Goal: Information Seeking & Learning: Learn about a topic

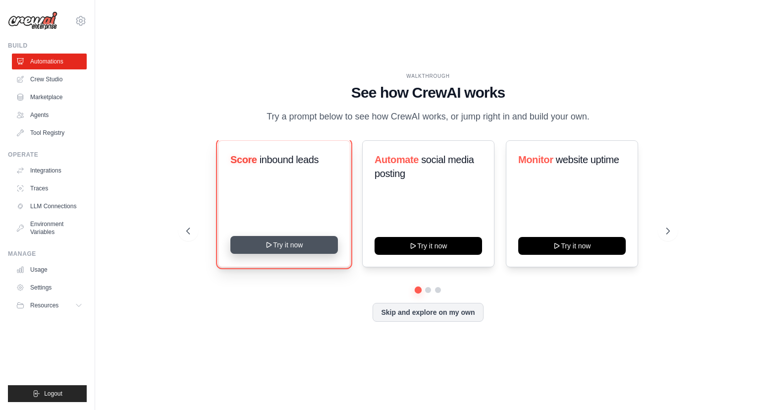
click at [289, 250] on button "Try it now" at bounding box center [284, 245] width 108 height 18
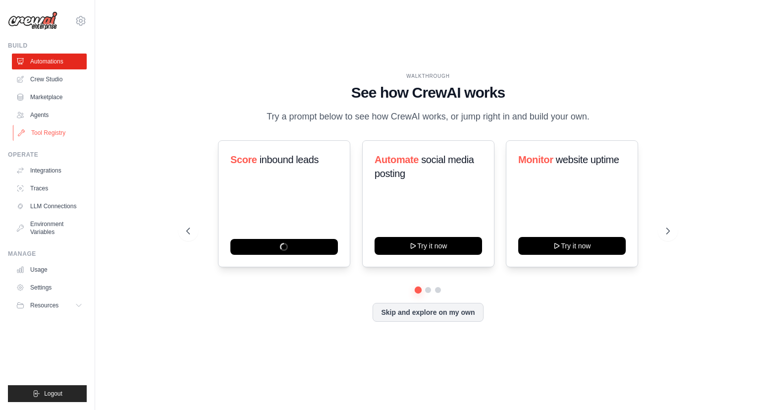
click at [56, 136] on link "Tool Registry" at bounding box center [50, 133] width 75 height 16
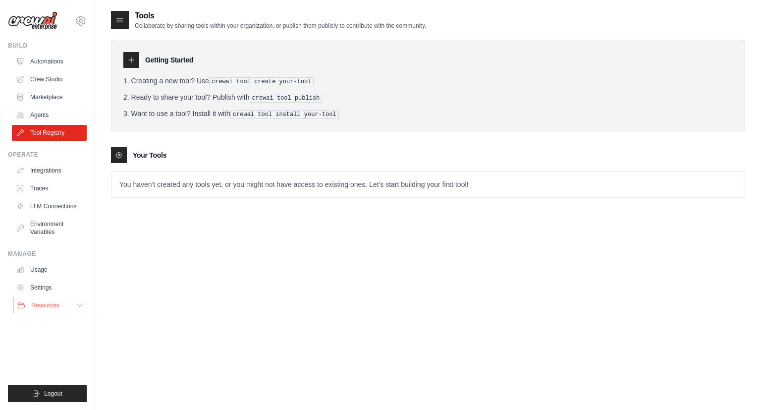
click at [39, 302] on span "Resources" at bounding box center [45, 305] width 28 height 8
click at [37, 315] on link "Documentation" at bounding box center [53, 321] width 69 height 14
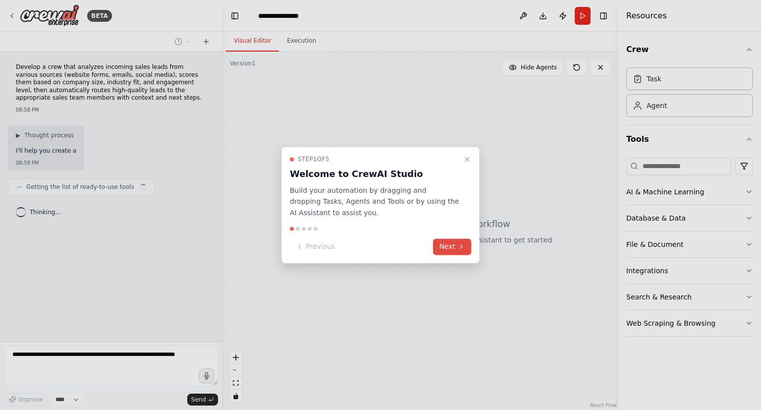
click at [459, 246] on icon at bounding box center [461, 247] width 8 height 8
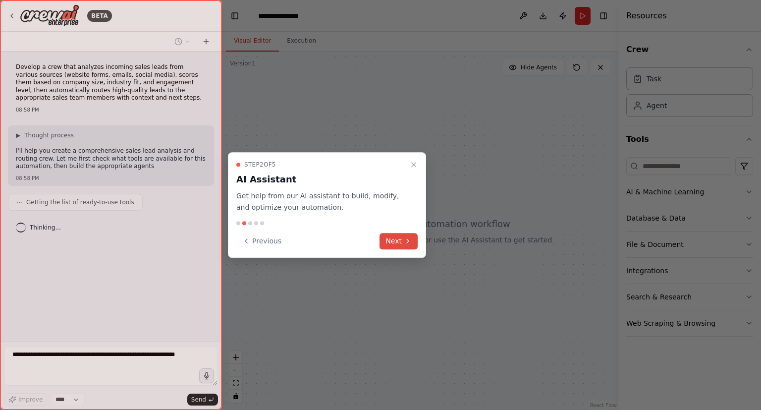
click at [403, 247] on button "Next" at bounding box center [399, 241] width 38 height 16
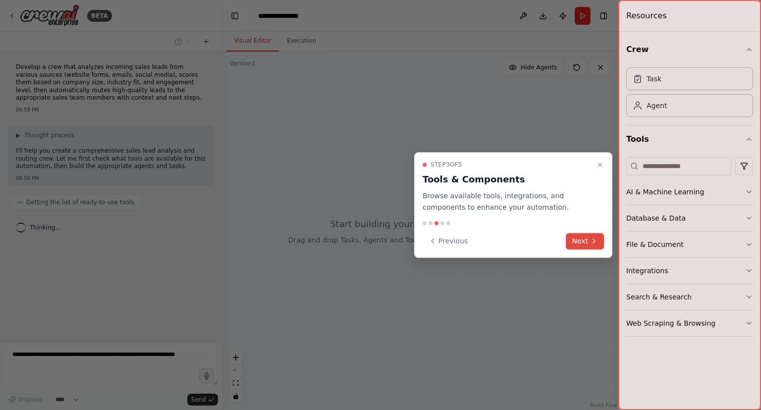
click at [587, 242] on button "Next" at bounding box center [585, 241] width 38 height 16
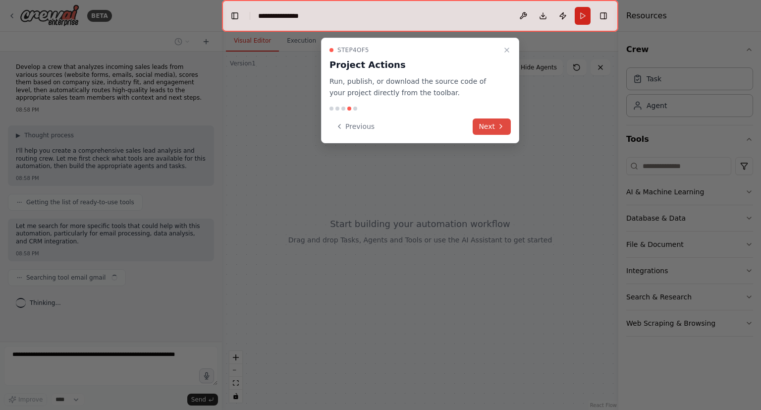
click at [489, 128] on button "Next" at bounding box center [492, 126] width 38 height 16
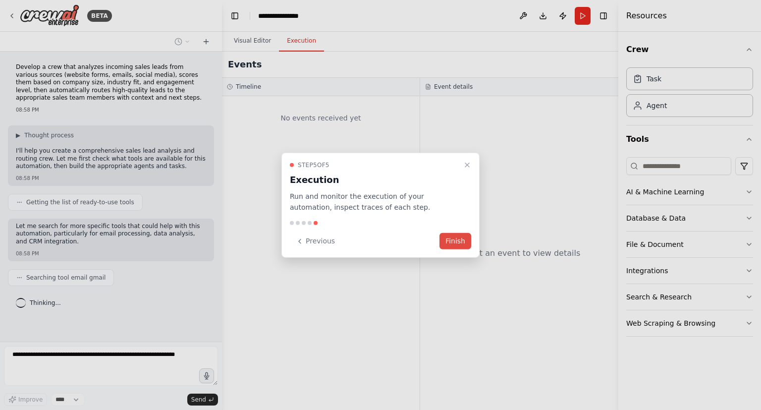
click at [460, 241] on button "Finish" at bounding box center [455, 241] width 32 height 16
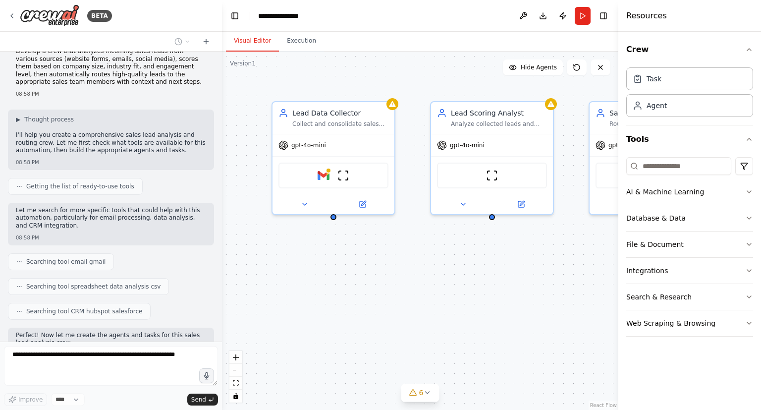
scroll to position [223, 0]
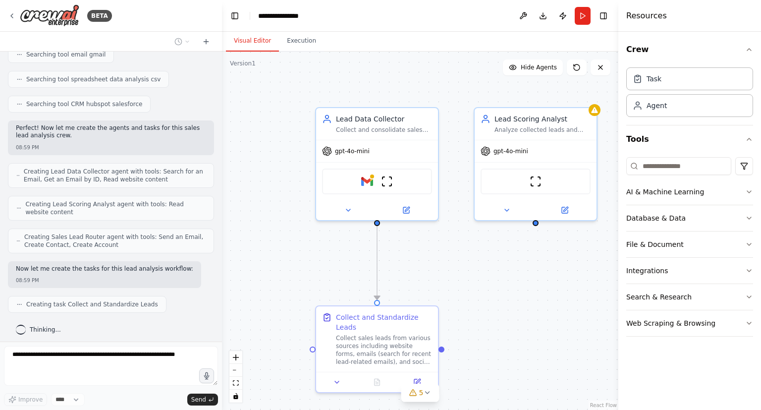
drag, startPoint x: 530, startPoint y: 269, endPoint x: 578, endPoint y: 274, distance: 48.9
click at [578, 274] on div ".deletable-edge-delete-btn { width: 20px; height: 20px; border: 0px solid #ffff…" at bounding box center [420, 231] width 396 height 358
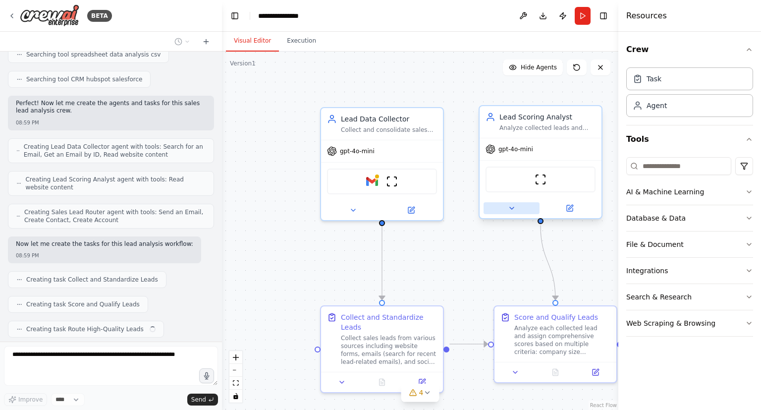
scroll to position [272, 0]
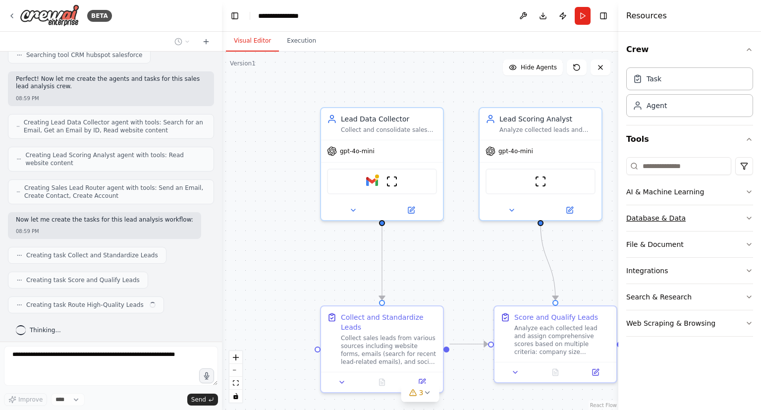
click at [666, 217] on div "Database & Data" at bounding box center [655, 218] width 59 height 10
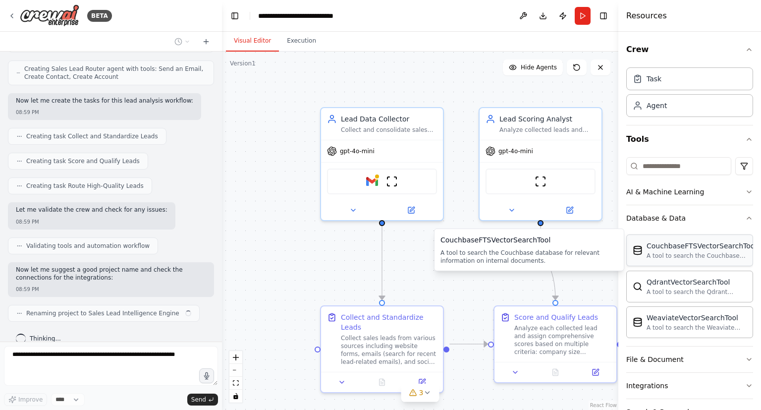
scroll to position [399, 0]
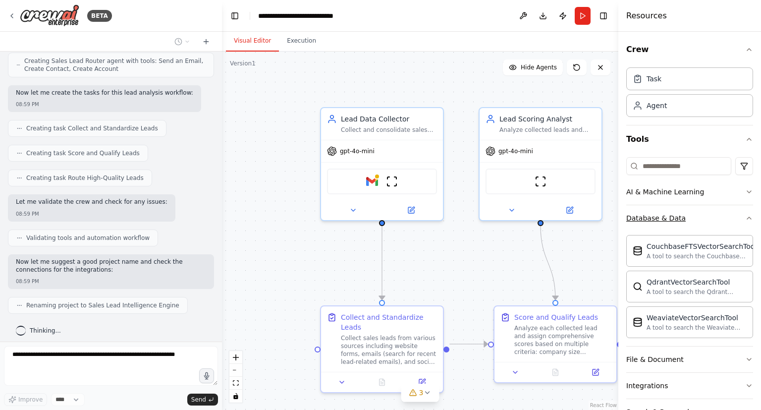
click at [723, 223] on button "Database & Data" at bounding box center [689, 218] width 127 height 26
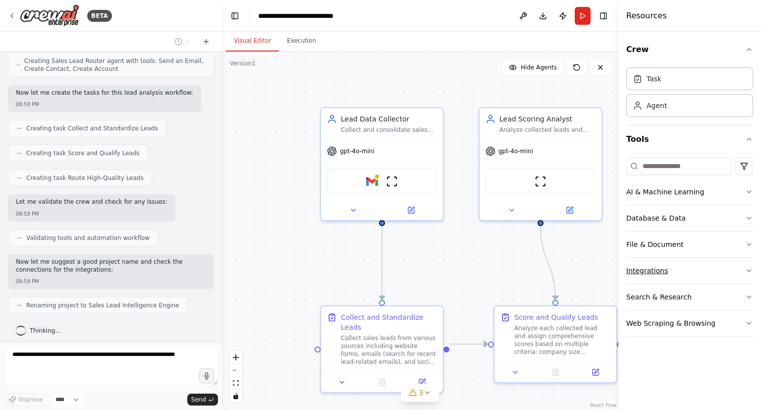
click at [696, 273] on button "Integrations" at bounding box center [689, 271] width 127 height 26
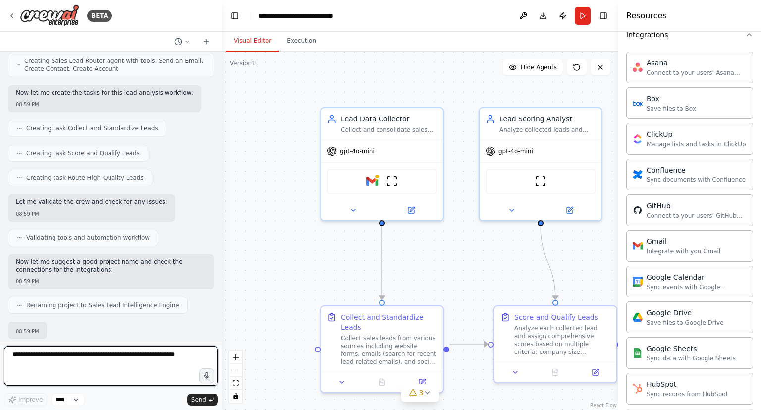
scroll to position [249, 0]
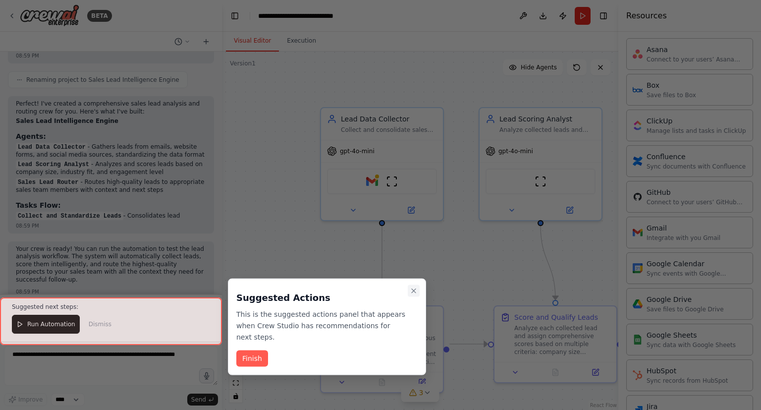
click at [414, 290] on icon "Close walkthrough" at bounding box center [414, 291] width 4 height 4
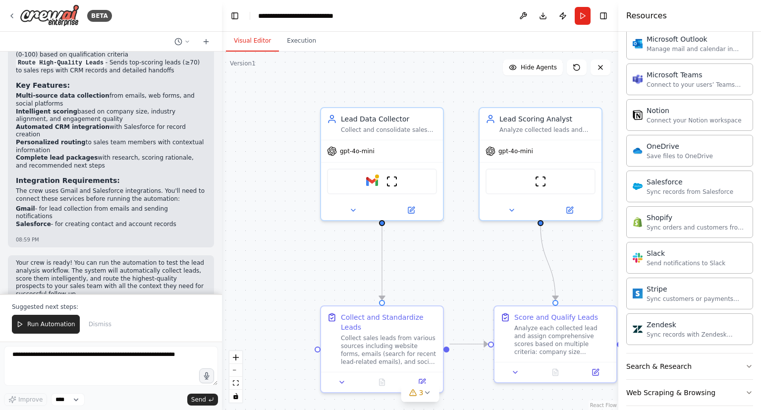
scroll to position [694, 0]
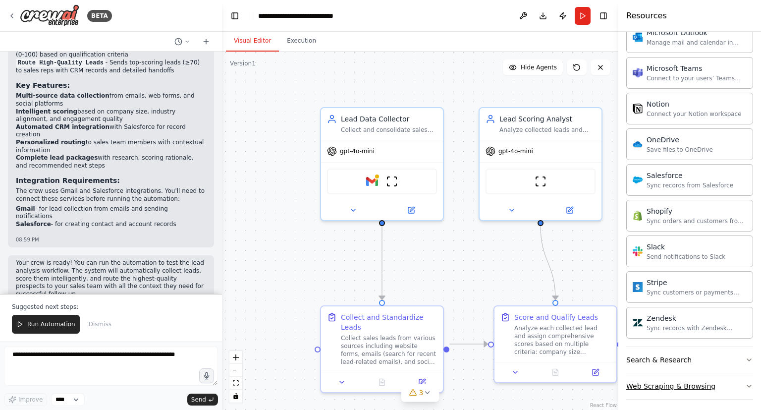
click at [718, 388] on button "Web Scraping & Browsing" at bounding box center [689, 386] width 127 height 26
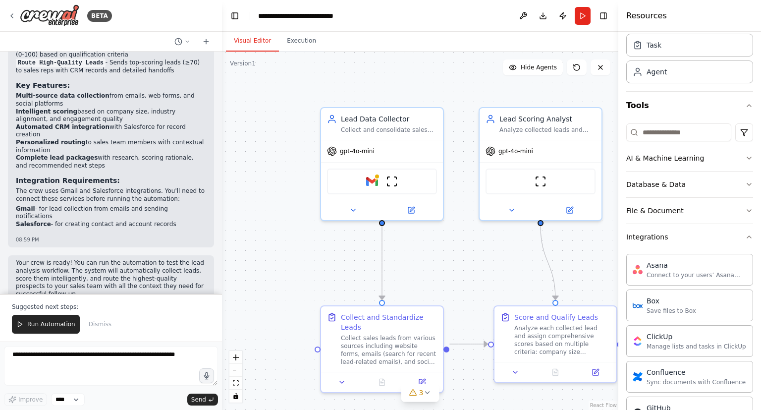
scroll to position [0, 0]
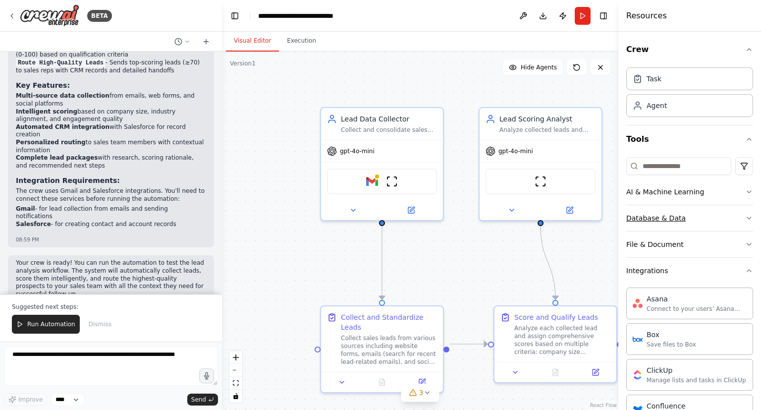
click at [708, 221] on button "Database & Data" at bounding box center [689, 218] width 127 height 26
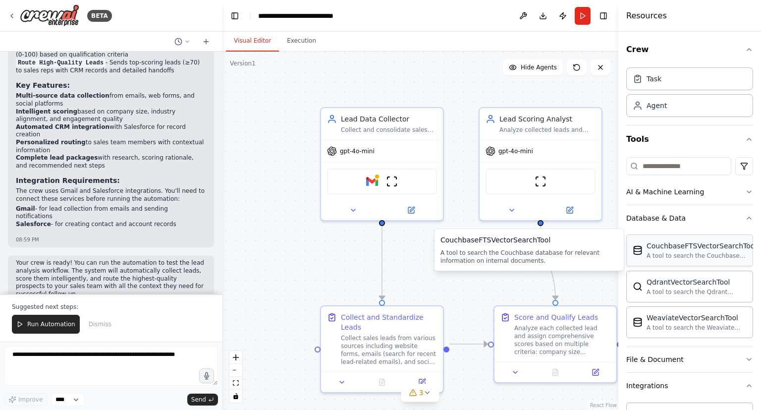
click at [698, 254] on div "A tool to search the Couchbase database for relevant information on internal do…" at bounding box center [702, 256] width 110 height 8
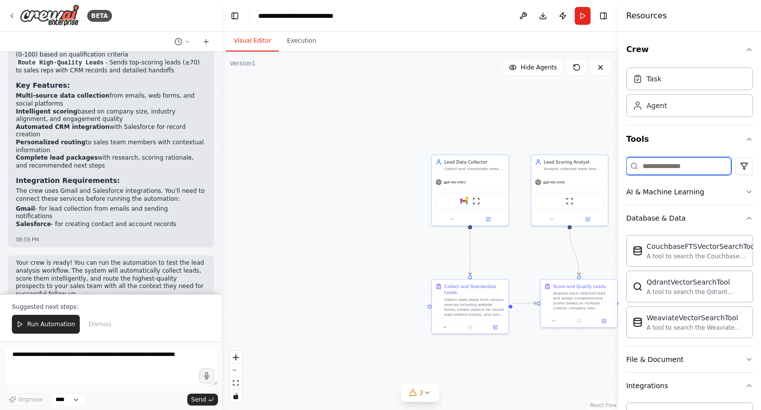
click at [671, 167] on input at bounding box center [678, 166] width 105 height 18
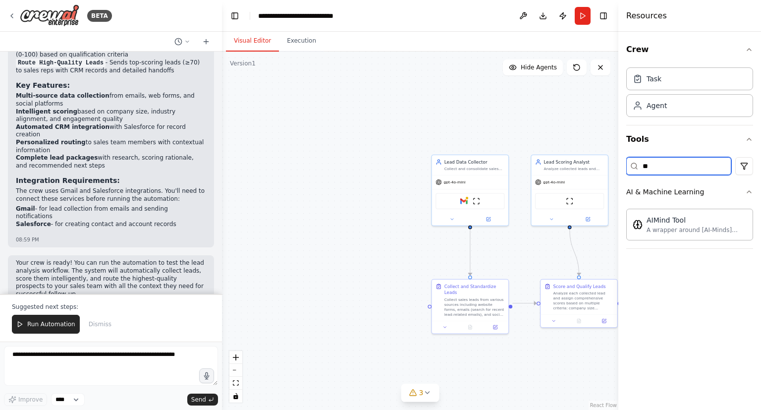
type input "*"
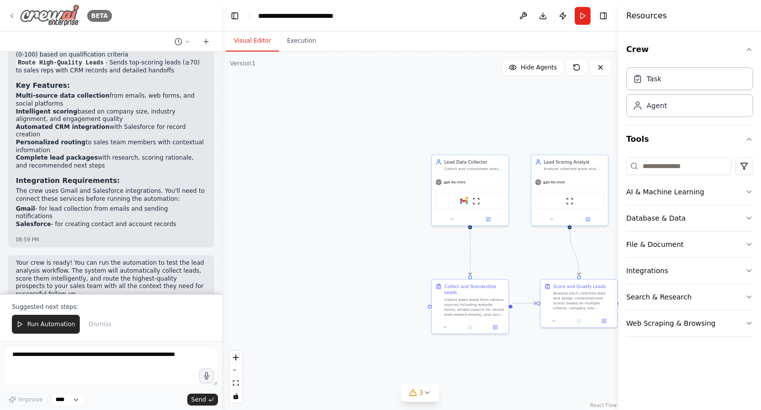
click at [16, 25] on div "BETA" at bounding box center [60, 15] width 104 height 22
